Goal: Entertainment & Leisure: Consume media (video, audio)

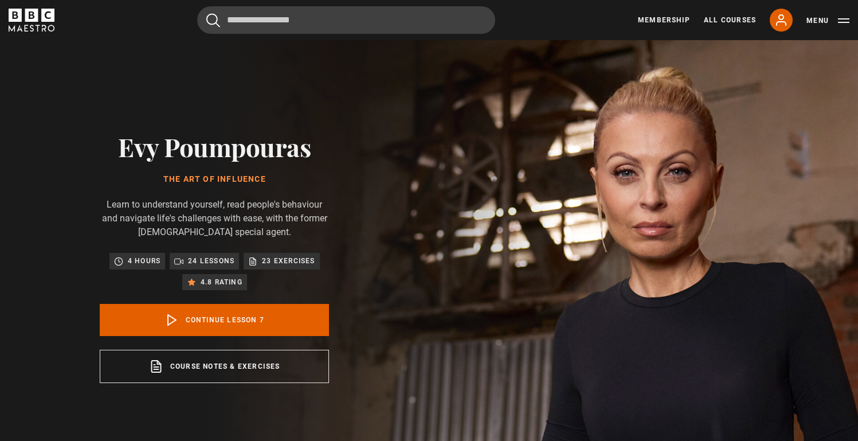
scroll to position [303, 0]
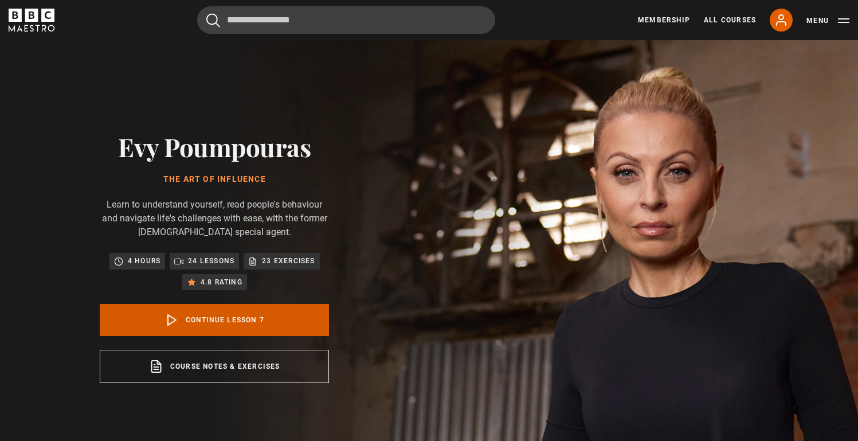
click at [196, 323] on link "Continue lesson 7" at bounding box center [214, 320] width 229 height 32
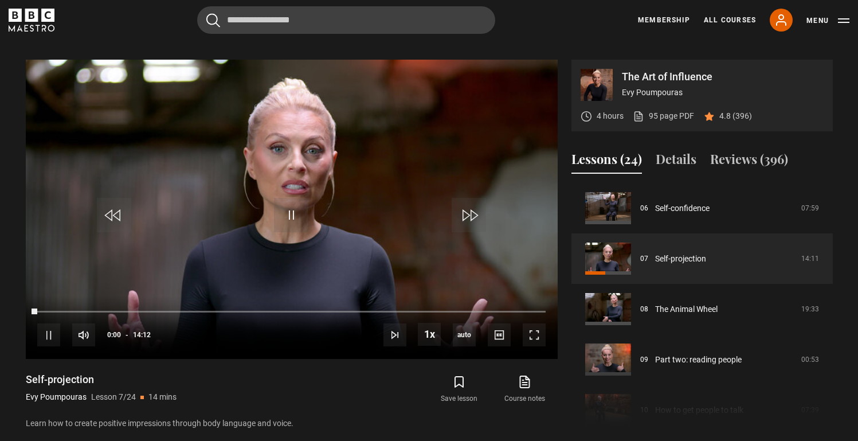
scroll to position [474, 0]
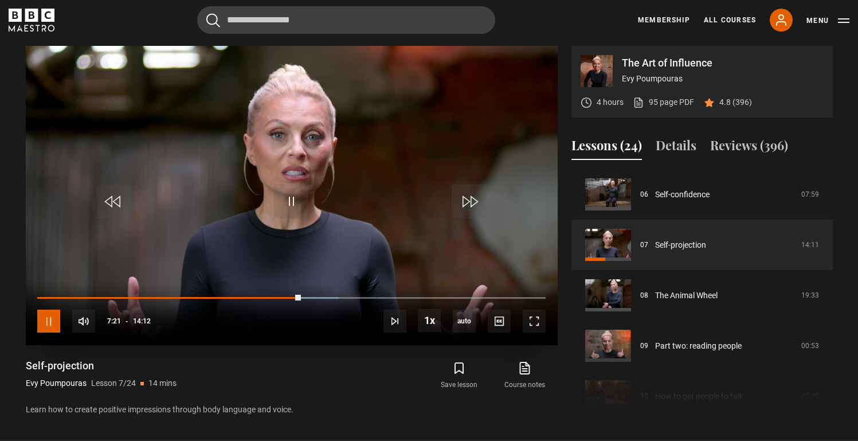
click at [45, 321] on span "Video Player" at bounding box center [48, 320] width 23 height 23
click at [292, 203] on span "Video Player" at bounding box center [291, 201] width 34 height 34
click at [48, 327] on span "Video Player" at bounding box center [48, 320] width 23 height 23
click at [301, 207] on span "Video Player" at bounding box center [291, 201] width 34 height 34
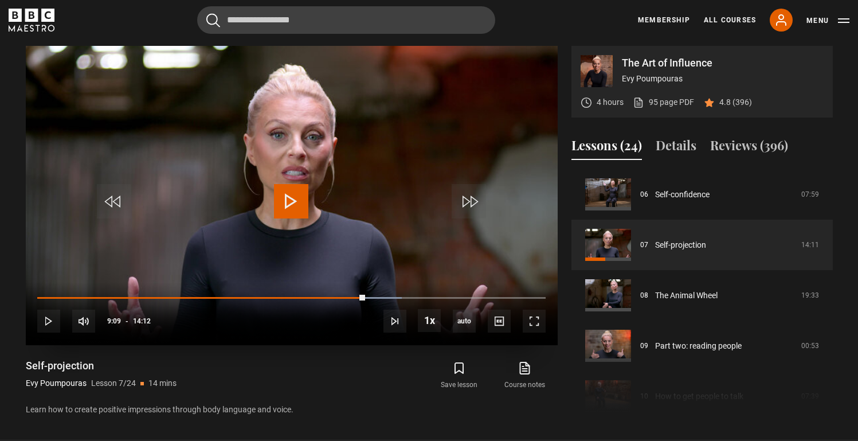
click at [300, 207] on span "Video Player" at bounding box center [291, 201] width 34 height 34
click at [45, 325] on span "Video Player" at bounding box center [48, 320] width 23 height 23
